Goal: Task Accomplishment & Management: Use online tool/utility

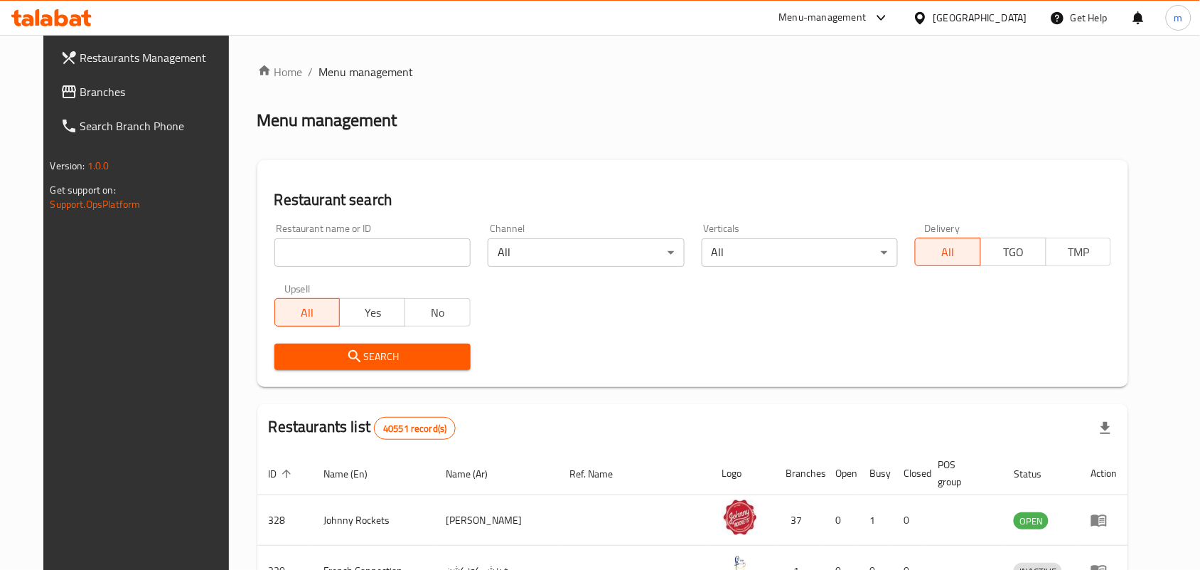
click at [82, 100] on span "Branches" at bounding box center [156, 91] width 152 height 17
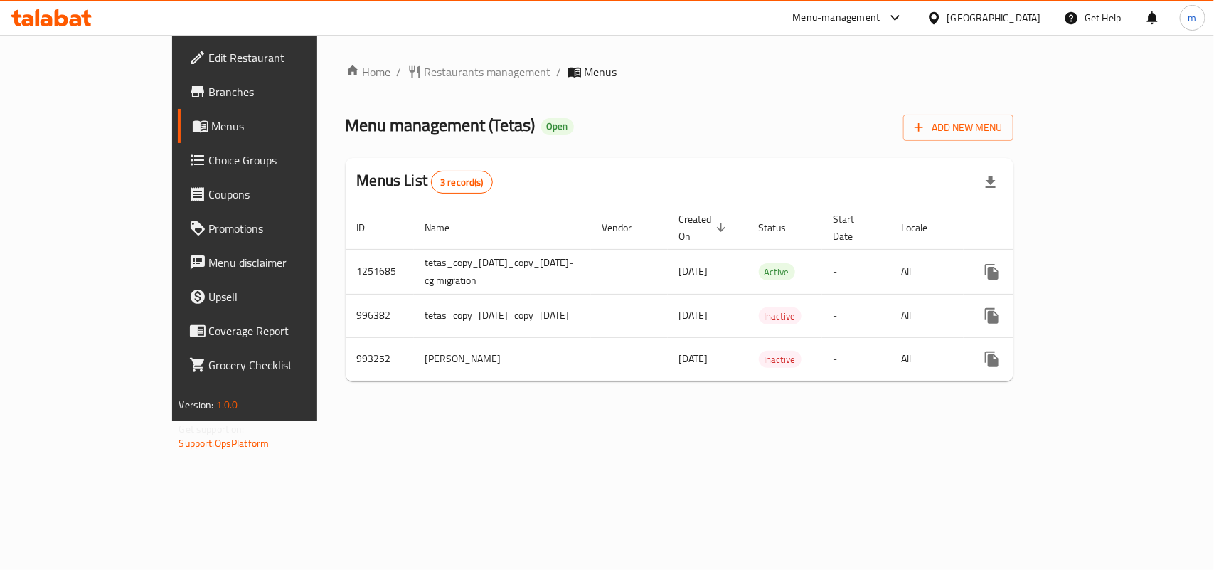
click at [209, 154] on span "Choice Groups" at bounding box center [286, 159] width 154 height 17
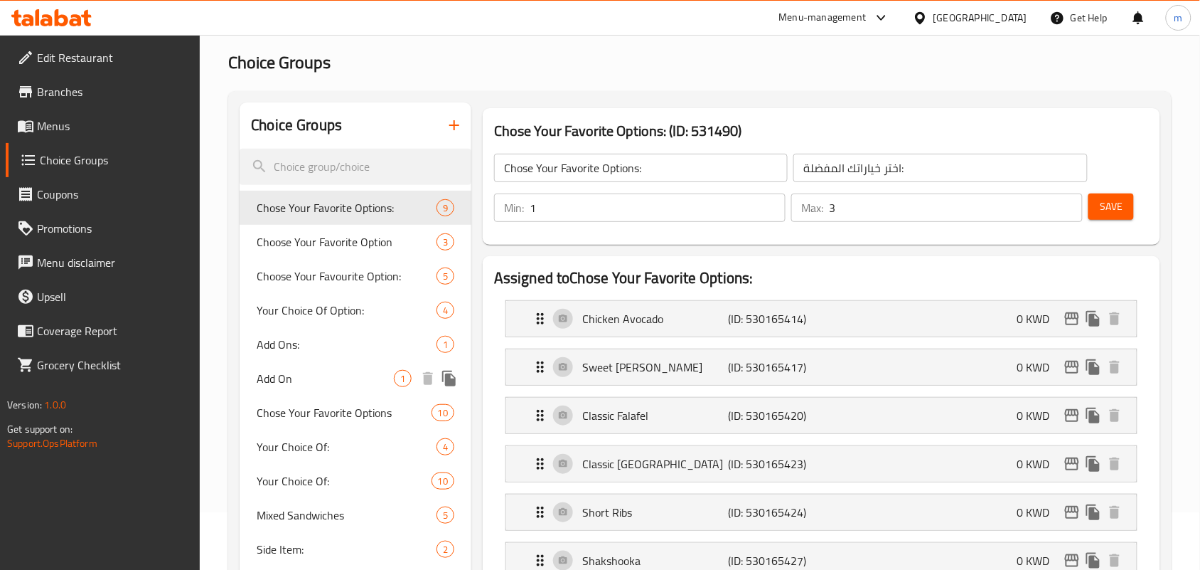
scroll to position [89, 0]
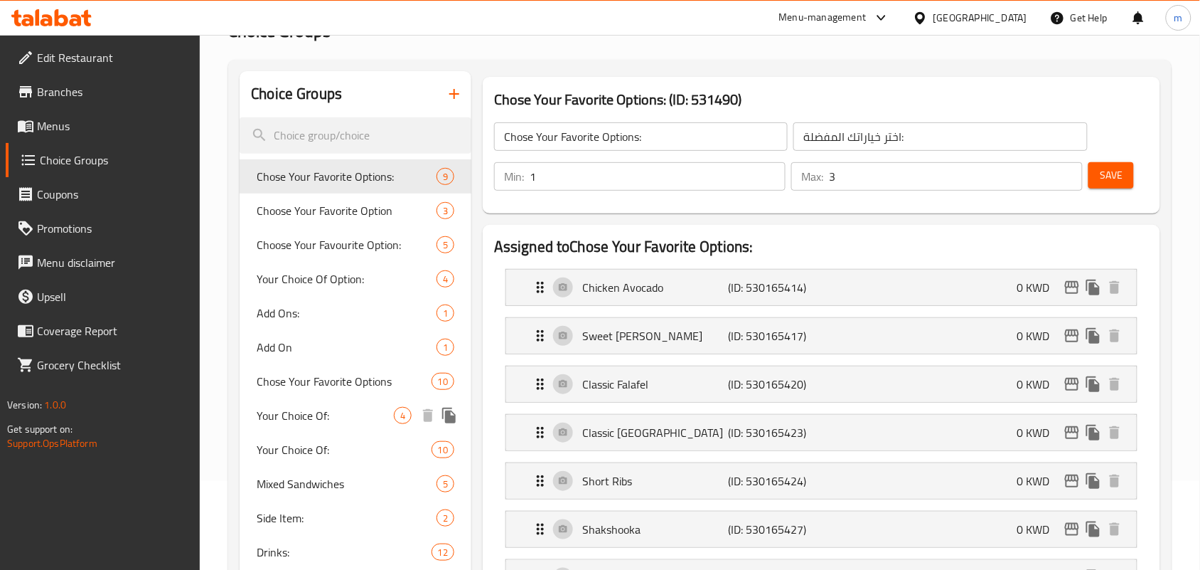
click at [363, 417] on span "Your Choice Of:" at bounding box center [325, 415] width 137 height 17
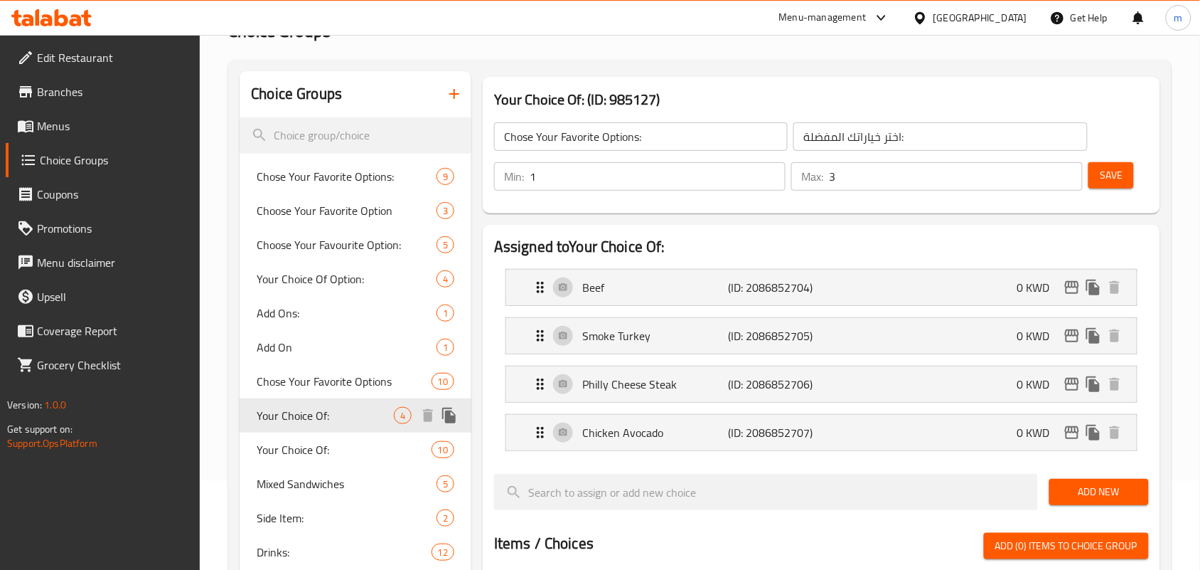
type input "Your Choice Of:"
type input "إختيارك من:"
type input "1"
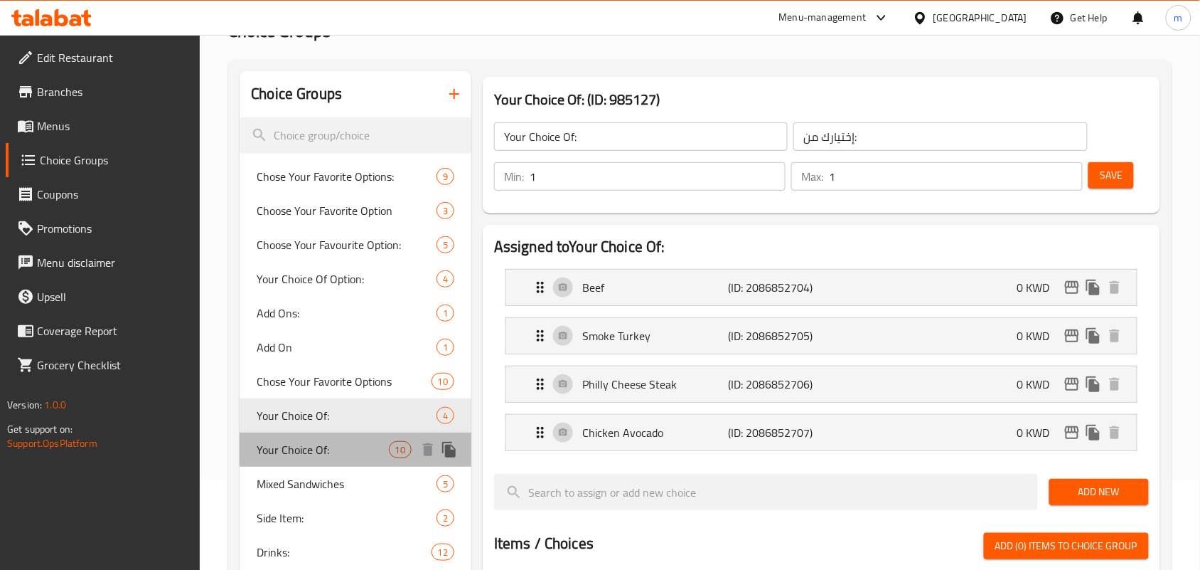
click at [319, 451] on span "Your Choice Of:" at bounding box center [323, 449] width 132 height 17
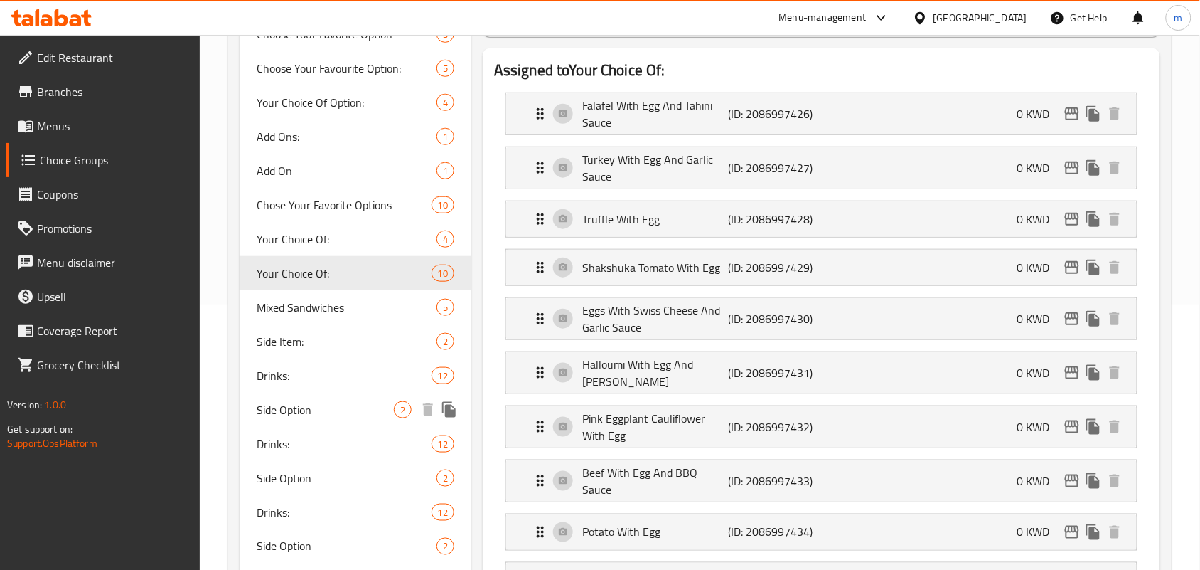
scroll to position [267, 0]
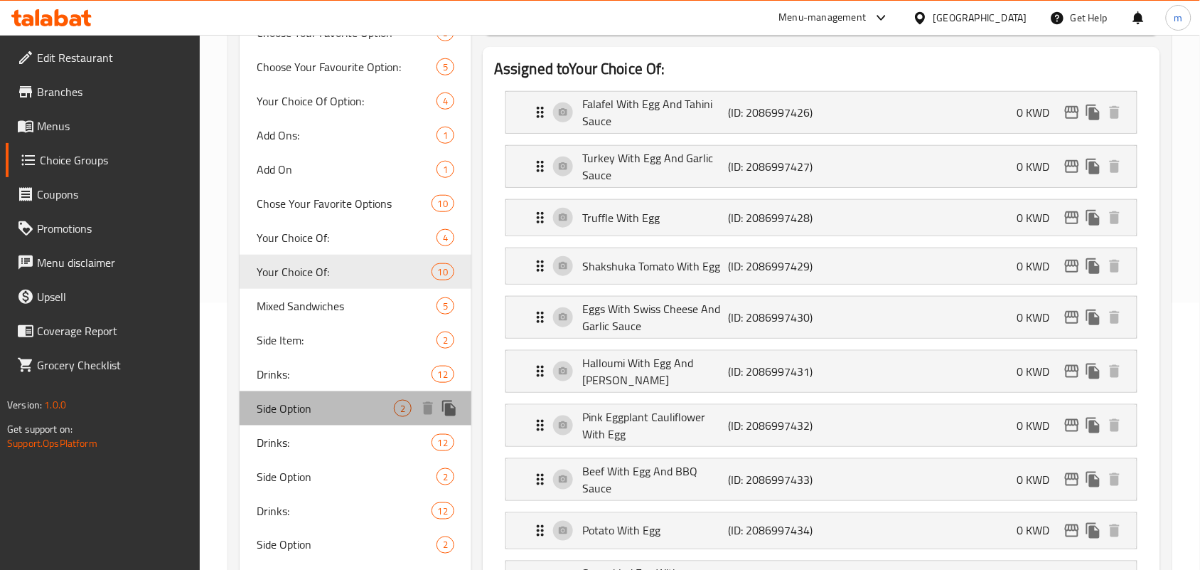
click at [327, 406] on span "Side Option" at bounding box center [325, 408] width 137 height 17
type input "Side Option"
type input "الخيار الجانبي"
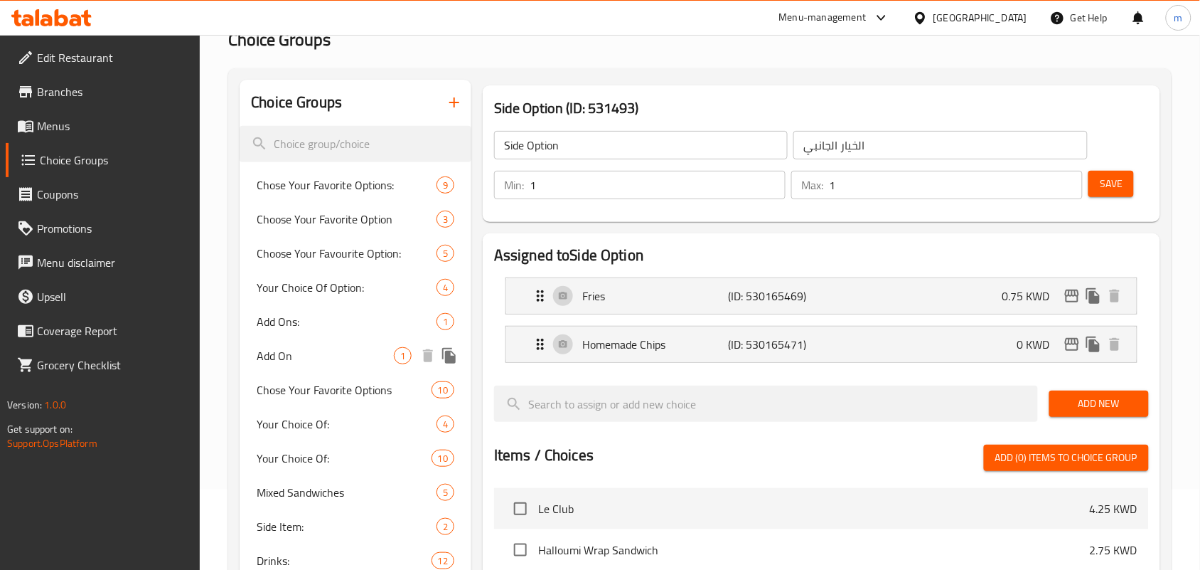
scroll to position [178, 0]
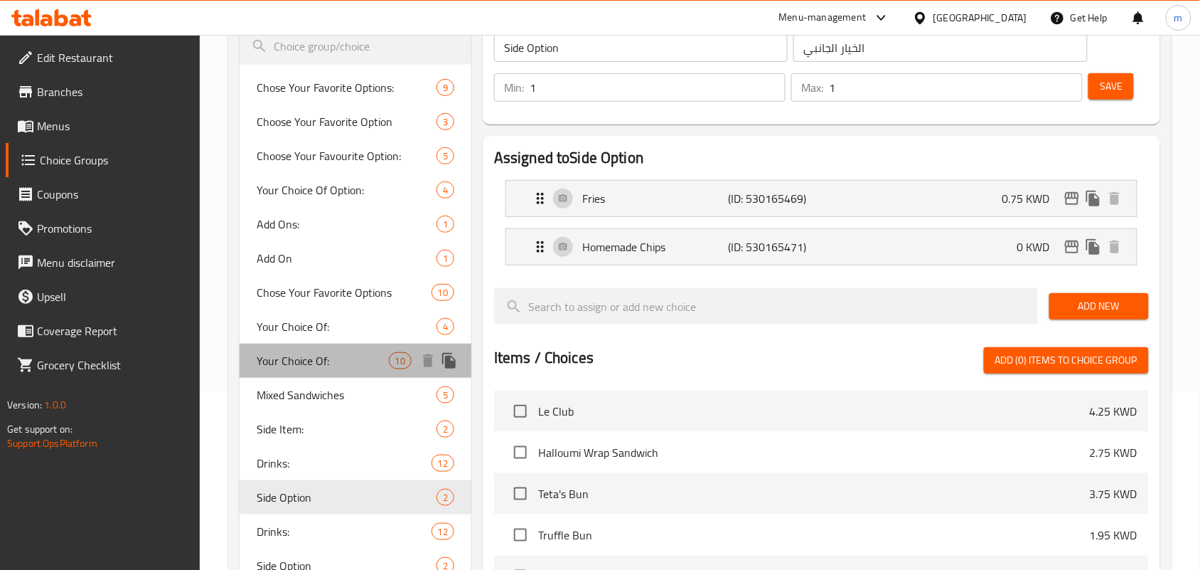
click at [308, 354] on span "Your Choice Of:" at bounding box center [323, 360] width 132 height 17
type input "Your Choice Of:"
type input "إختيارك من:"
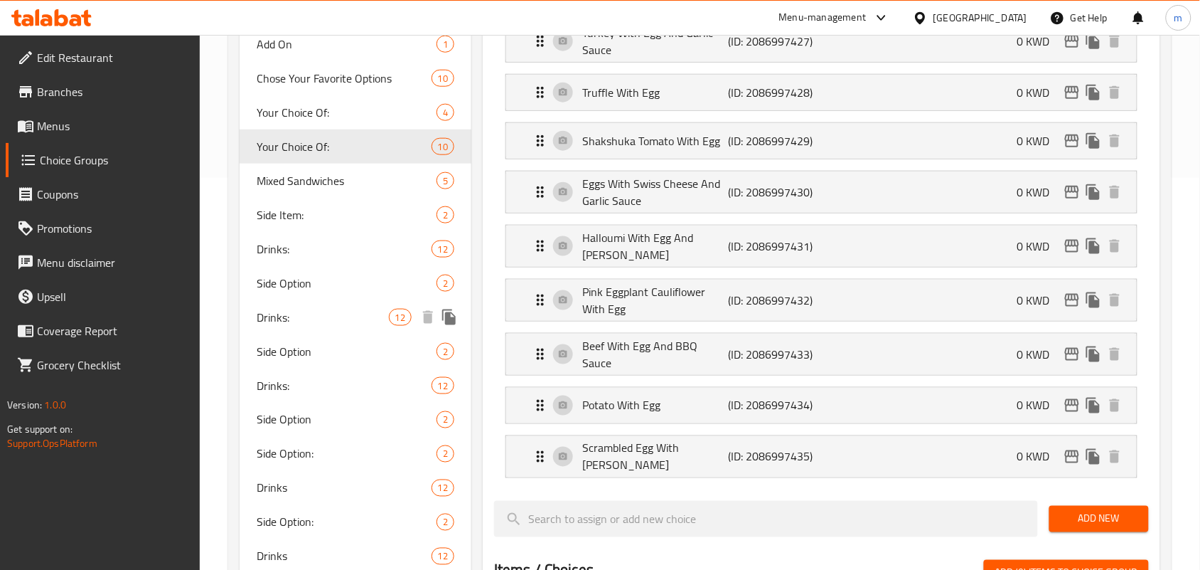
scroll to position [444, 0]
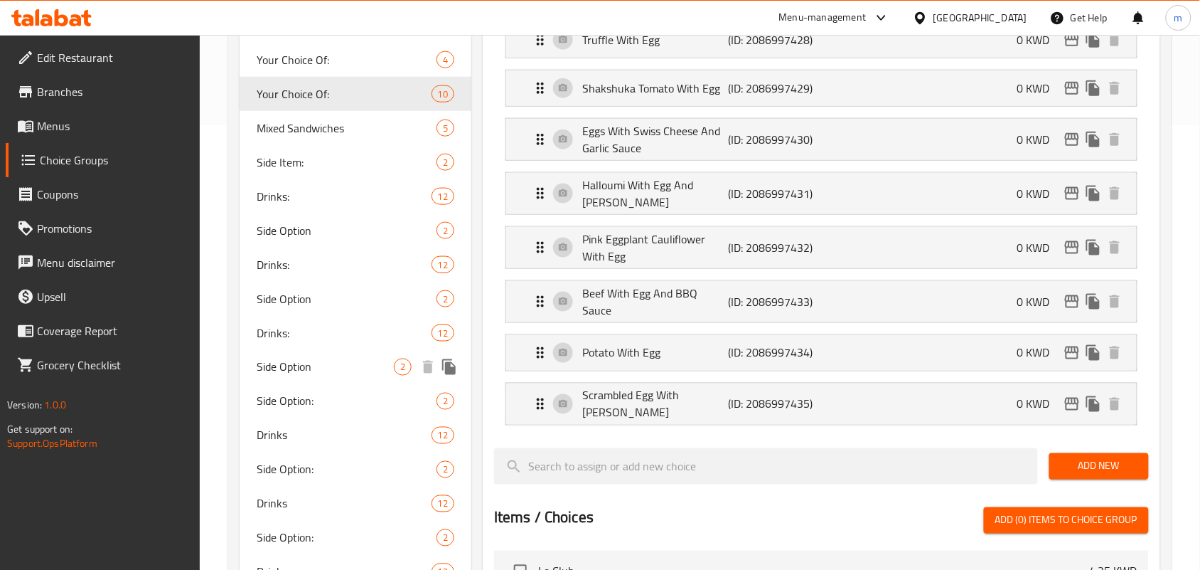
click at [295, 359] on span "Side Option" at bounding box center [325, 366] width 137 height 17
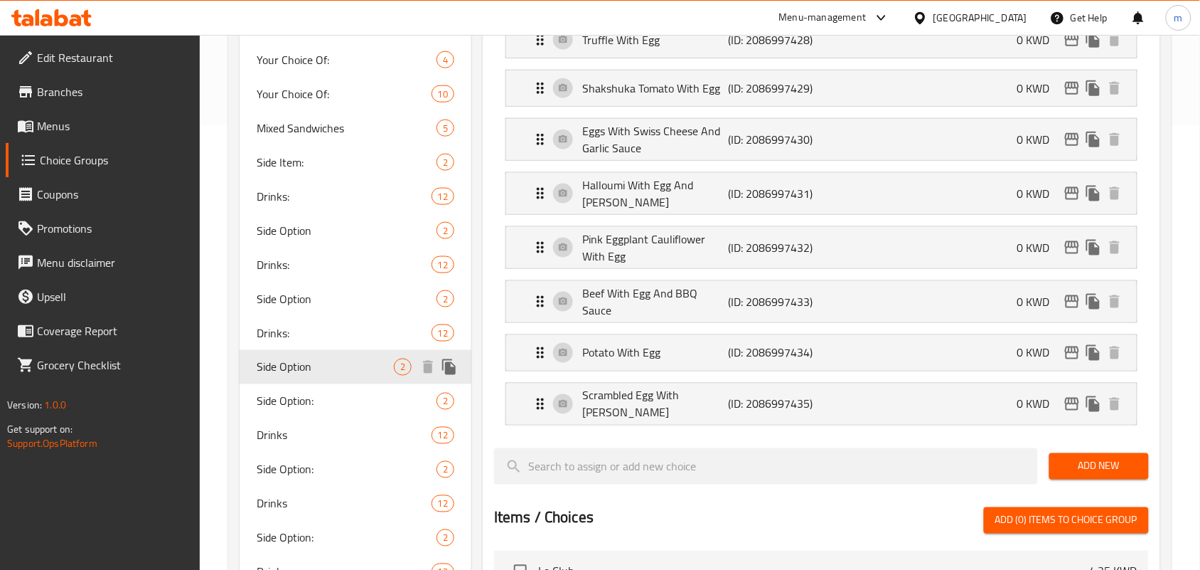
type input "Side Option"
type input "خيار الطبق الجانبى"
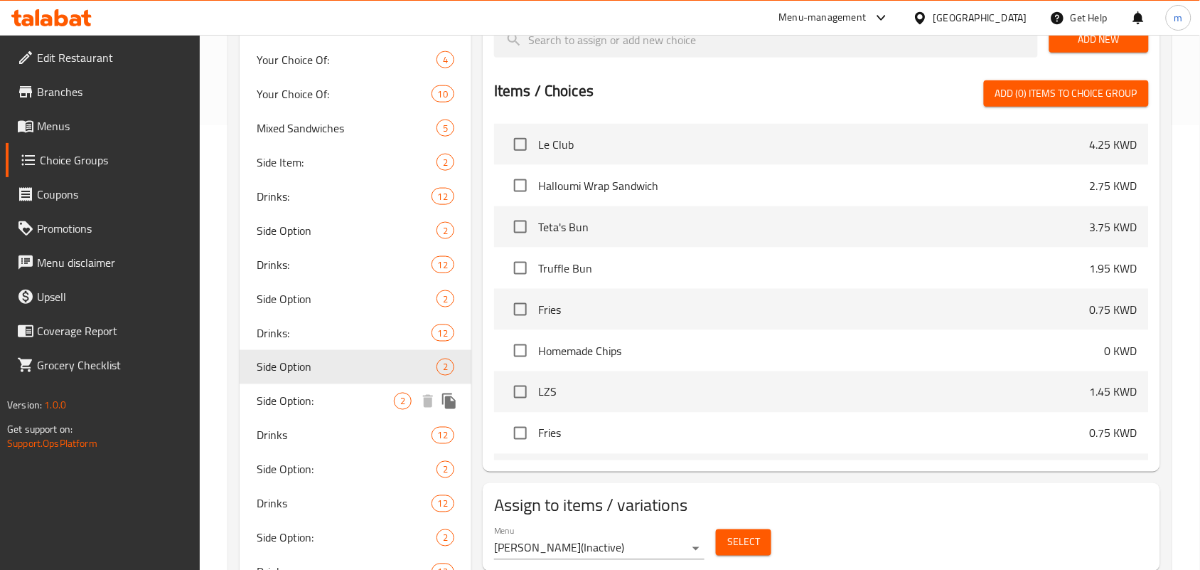
click at [361, 395] on span "Side Option:" at bounding box center [325, 400] width 137 height 17
type input "Side Option:"
type input "خيار جانبي:"
type input "0"
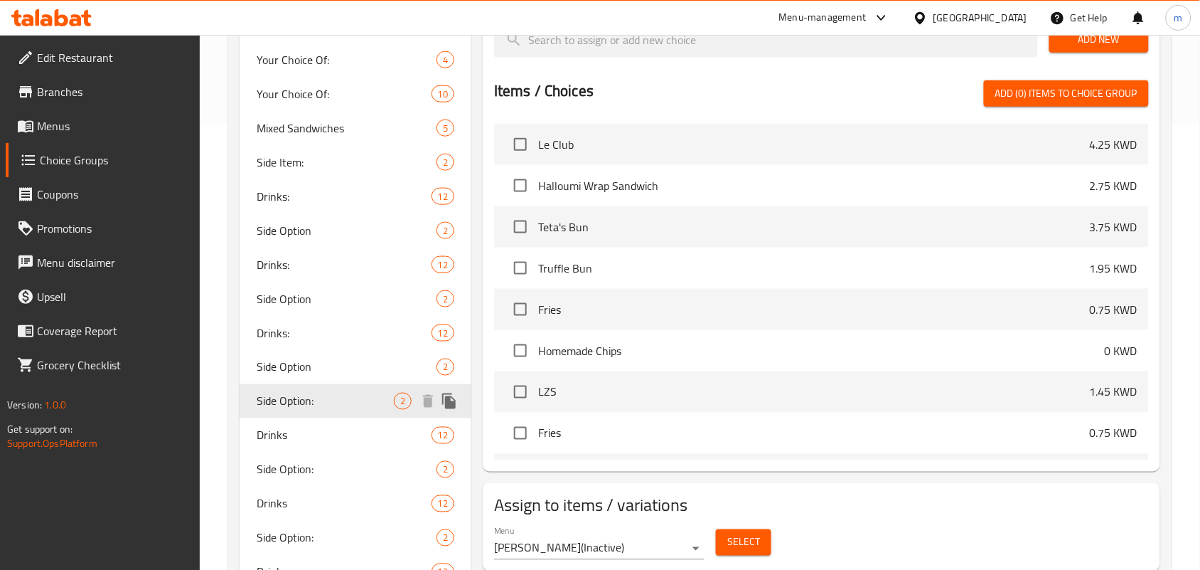
click at [317, 400] on span "Side Option:" at bounding box center [325, 400] width 137 height 17
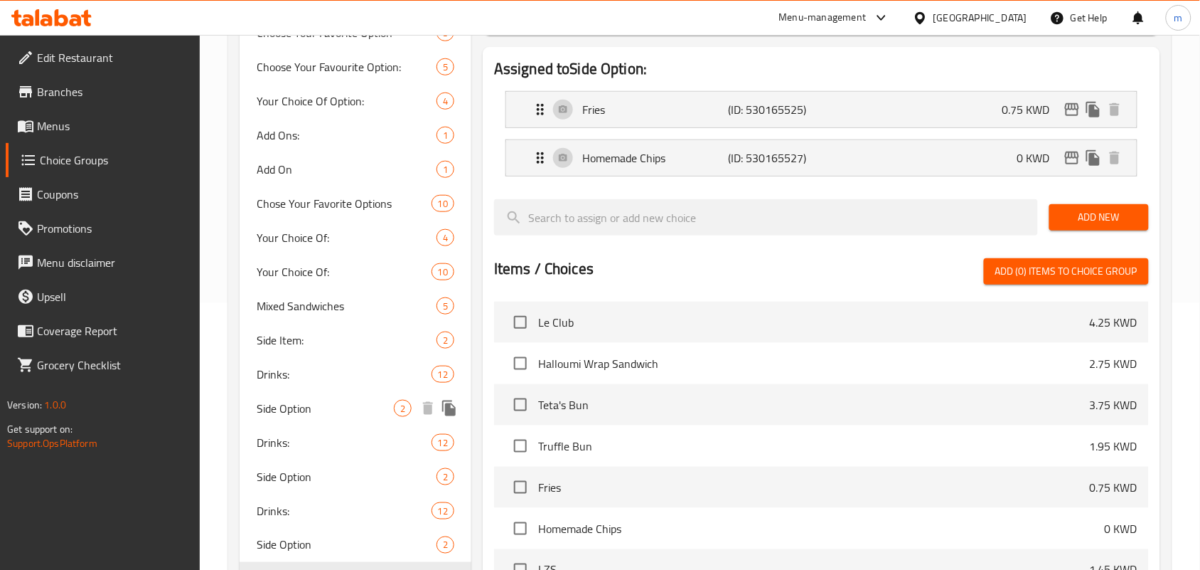
scroll to position [355, 0]
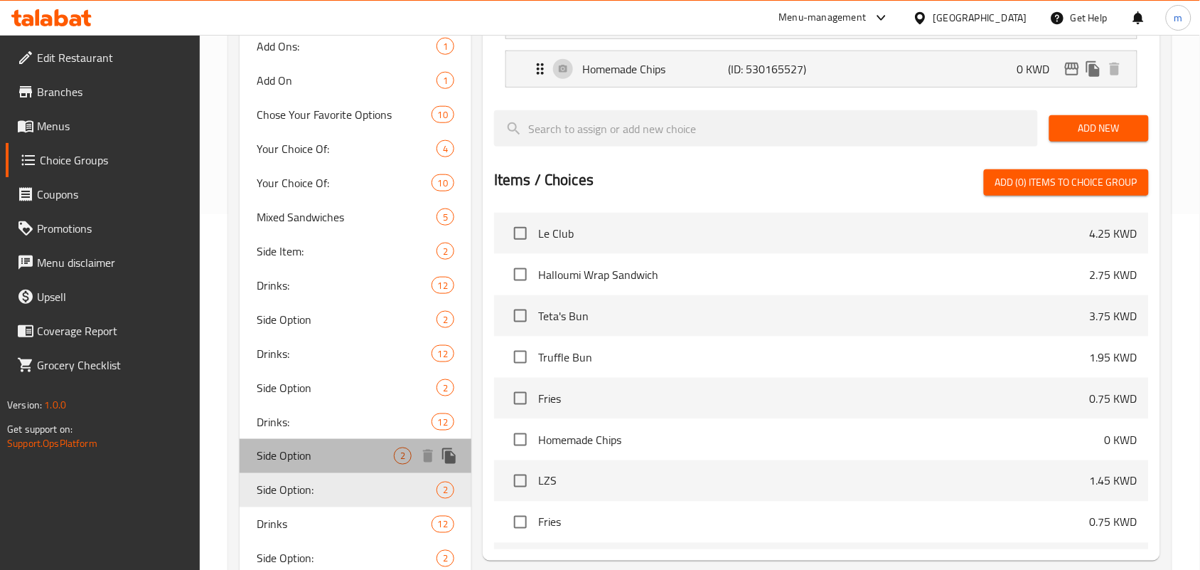
click at [315, 451] on span "Side Option" at bounding box center [325, 455] width 137 height 17
type input "Side Option"
type input "خيار الطبق الجانبى"
type input "1"
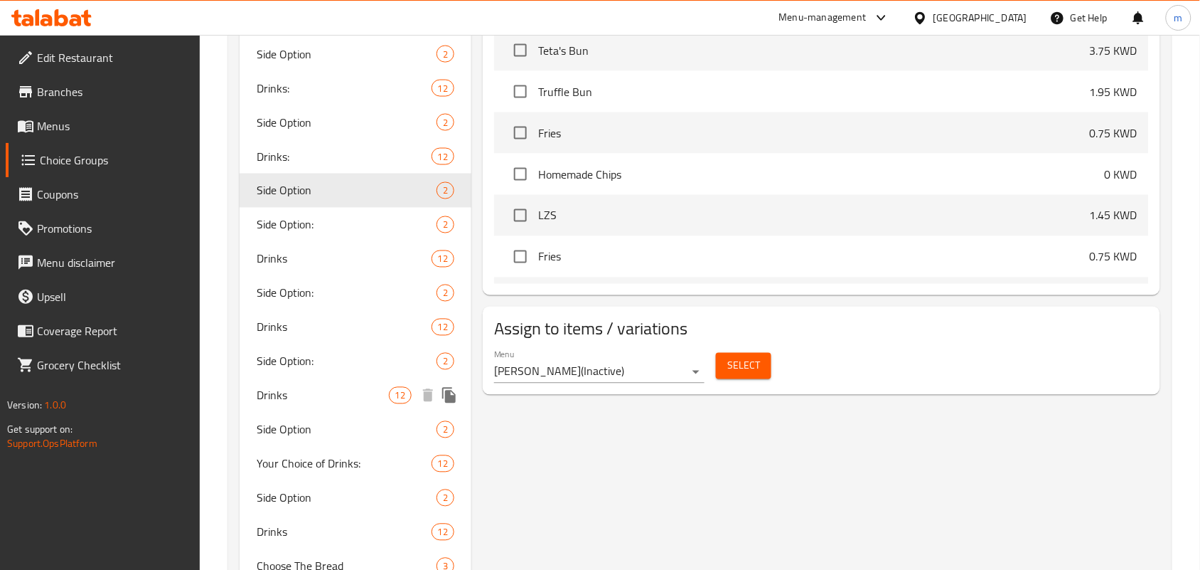
scroll to position [622, 0]
click at [300, 351] on span "Side Option:" at bounding box center [325, 359] width 137 height 17
type input "Side Option:"
type input "خيار جانبي:"
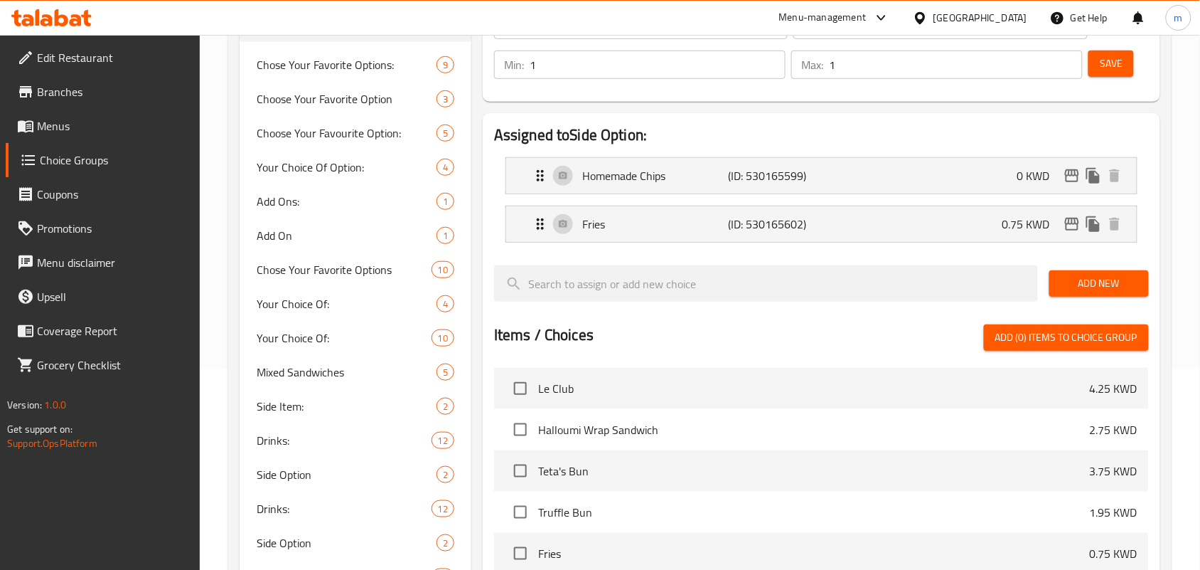
scroll to position [89, 0]
